Goal: Complete application form

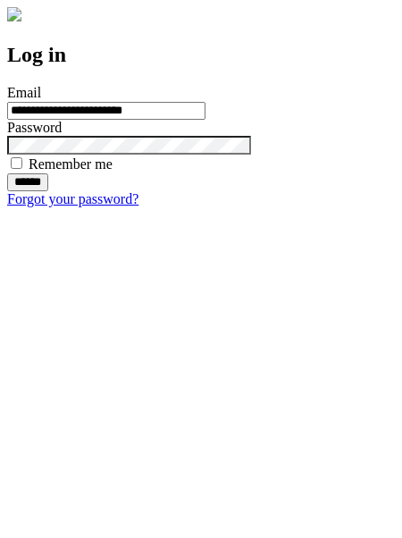
type input "**********"
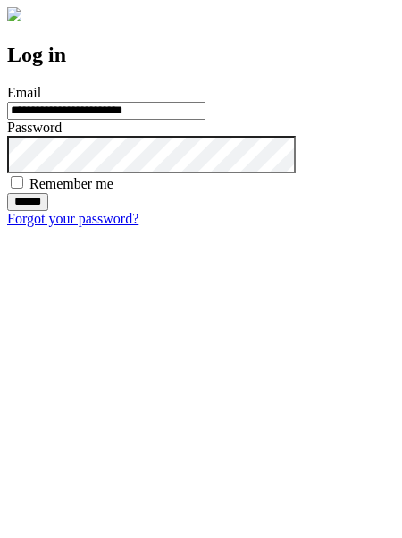
click at [48, 211] on input "******" at bounding box center [27, 202] width 41 height 18
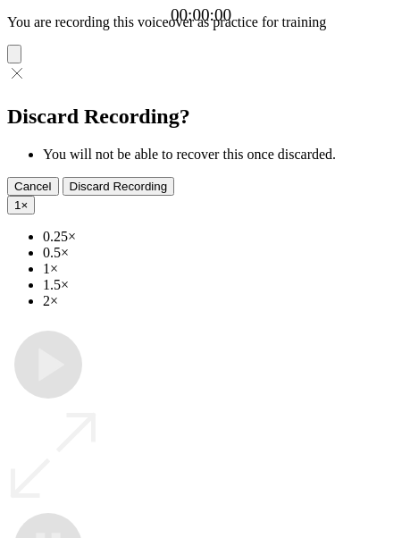
type input "**********"
